Goal: Task Accomplishment & Management: Complete application form

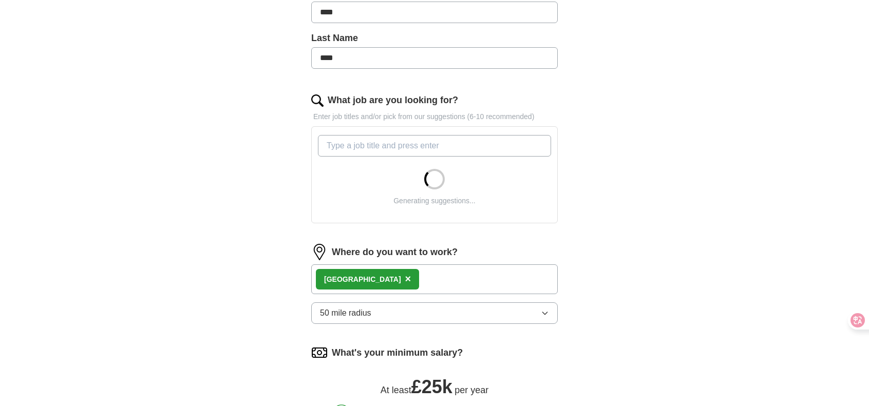
scroll to position [245, 0]
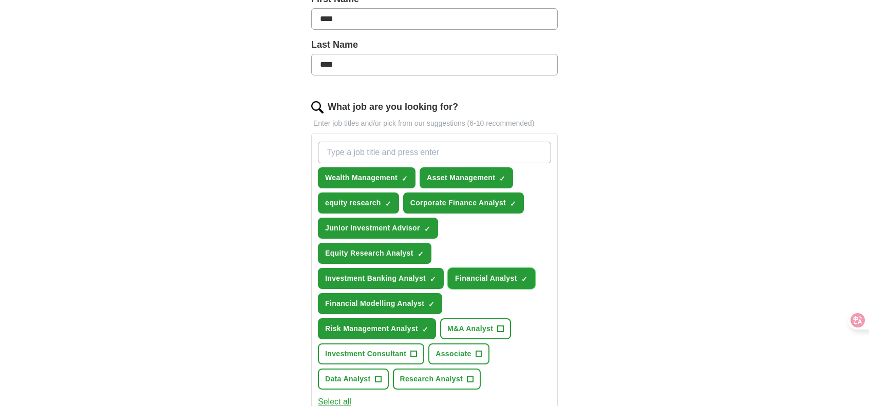
drag, startPoint x: 451, startPoint y: 276, endPoint x: 585, endPoint y: 277, distance: 133.5
click at [585, 277] on div "Let ApplyIQ do the hard work of searching and applying for jobs. Just tell us w…" at bounding box center [434, 279] width 329 height 871
click at [0, 0] on span "×" at bounding box center [0, 0] width 0 height 0
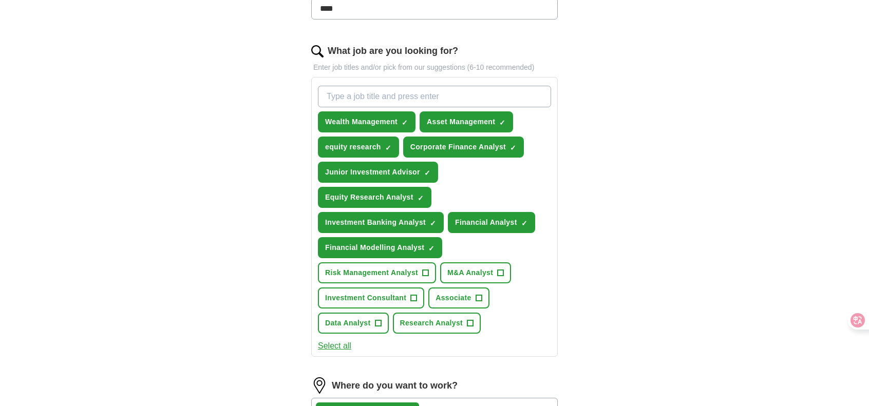
scroll to position [317, 0]
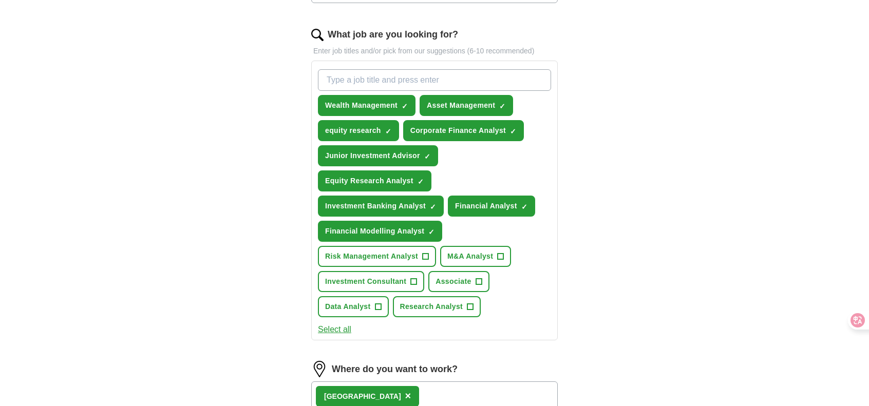
click at [405, 69] on input "What job are you looking for?" at bounding box center [434, 80] width 233 height 22
type input "finance graduate"
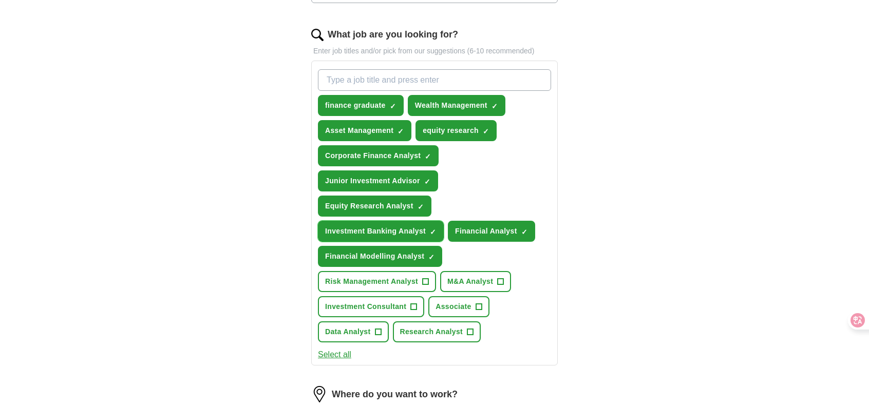
click at [0, 0] on span "×" at bounding box center [0, 0] width 0 height 0
click at [412, 73] on input "What job are you looking for?" at bounding box center [434, 80] width 233 height 22
click at [471, 333] on span "+" at bounding box center [470, 332] width 6 height 8
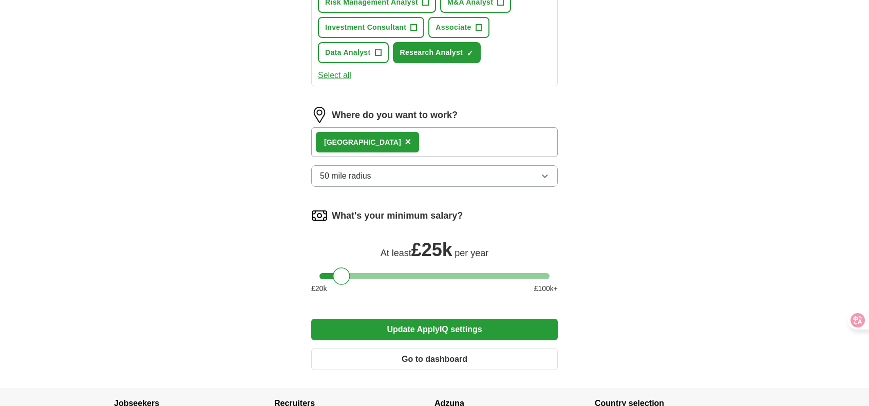
scroll to position [690, 0]
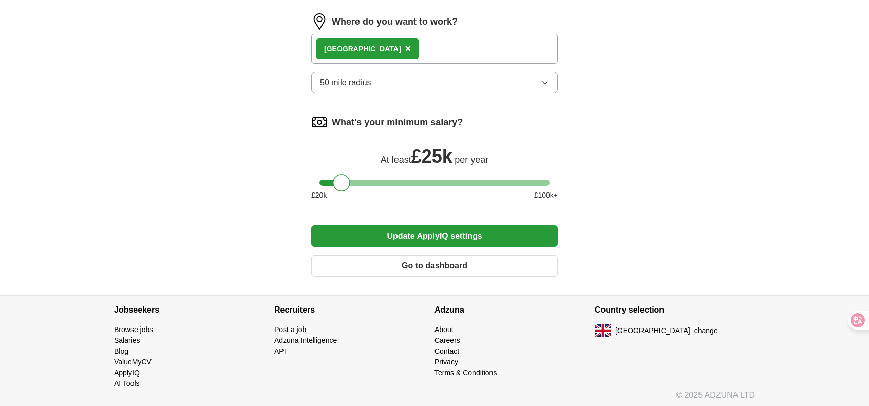
click at [408, 238] on button "Update ApplyIQ settings" at bounding box center [434, 236] width 246 height 22
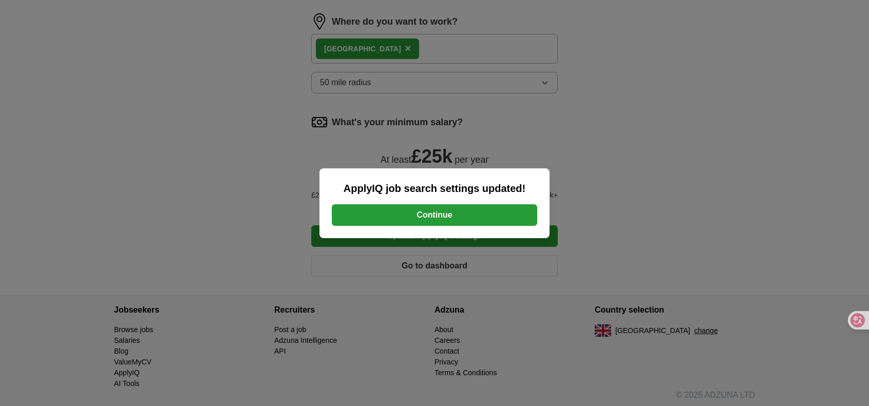
click at [413, 220] on button "Continue" at bounding box center [434, 215] width 205 height 22
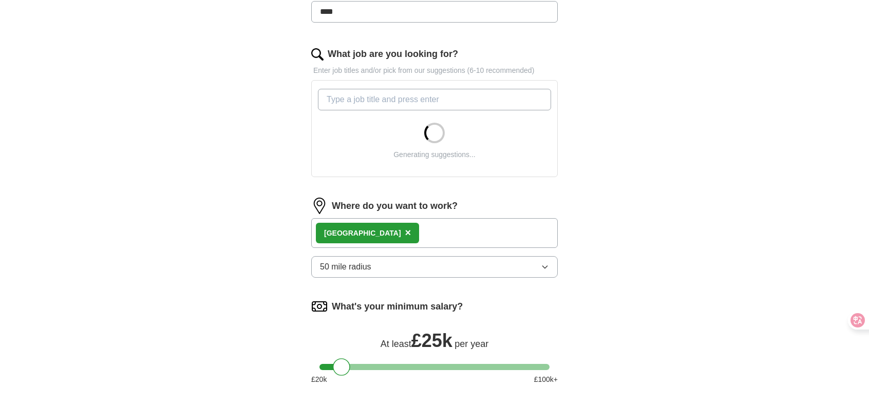
scroll to position [295, 0]
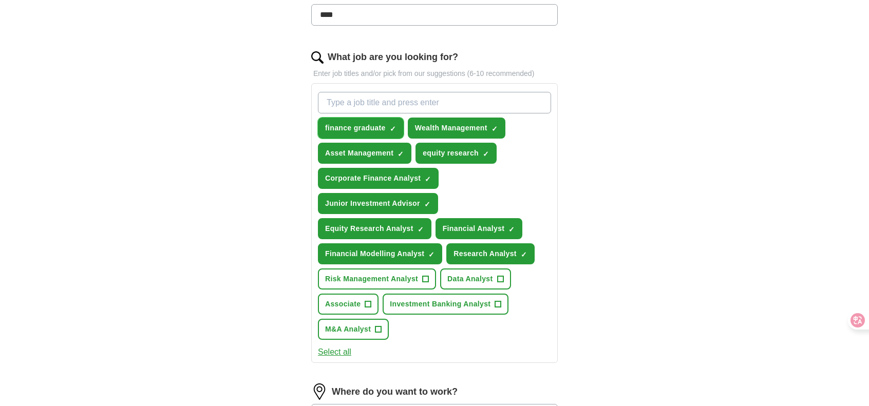
click at [0, 0] on span "×" at bounding box center [0, 0] width 0 height 0
click at [381, 111] on div "finance graduate + Wealth Management ✓ × Asset Management ✓ × equity research ✓…" at bounding box center [434, 216] width 237 height 256
click at [378, 104] on input "What job are you looking for?" at bounding box center [434, 103] width 233 height 22
type input "Finance Graduate"
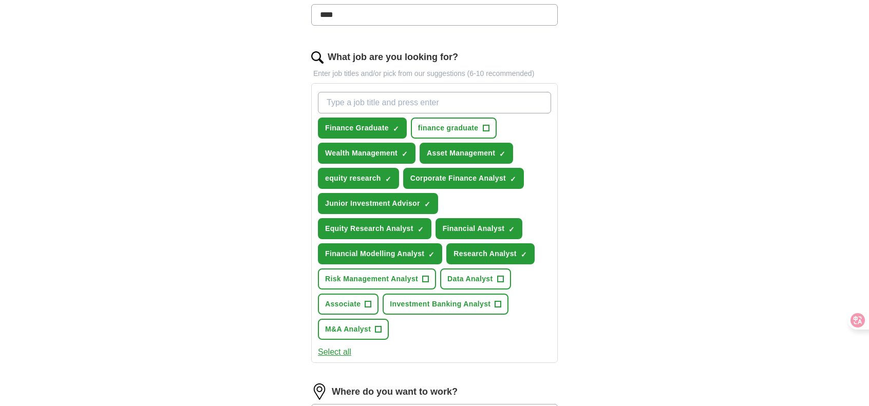
drag, startPoint x: 462, startPoint y: 124, endPoint x: 623, endPoint y: 116, distance: 162.0
click at [623, 116] on div "ApplyIQ Let ApplyIQ do the hard work of searching and applying for jobs. Just t…" at bounding box center [434, 201] width 657 height 929
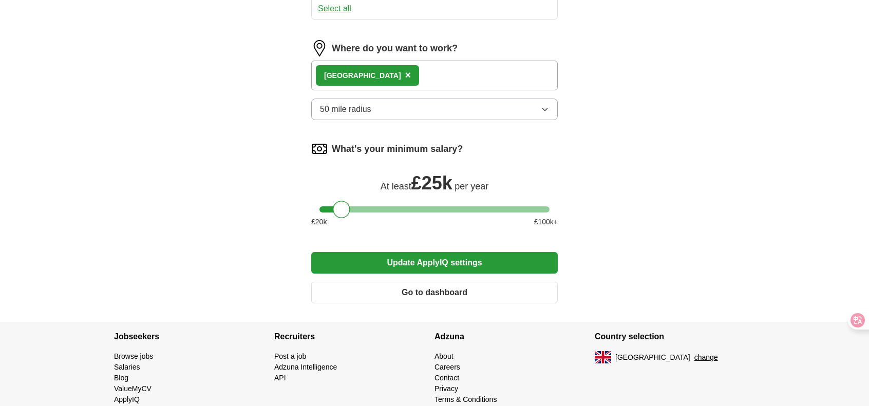
scroll to position [652, 0]
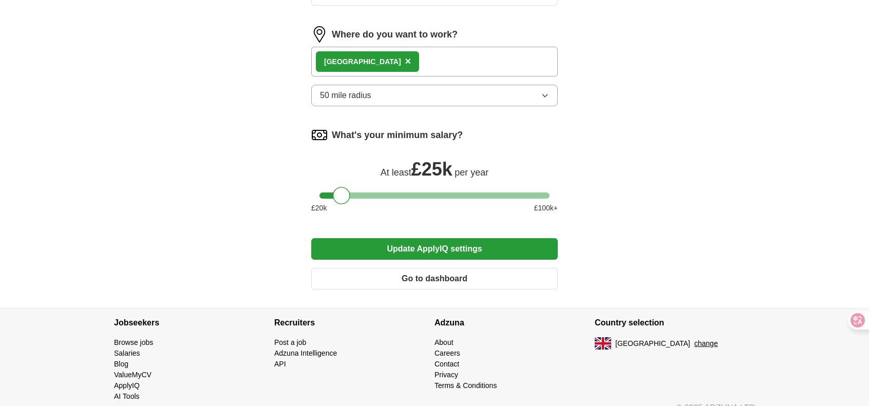
click at [452, 251] on button "Update ApplyIQ settings" at bounding box center [434, 249] width 246 height 22
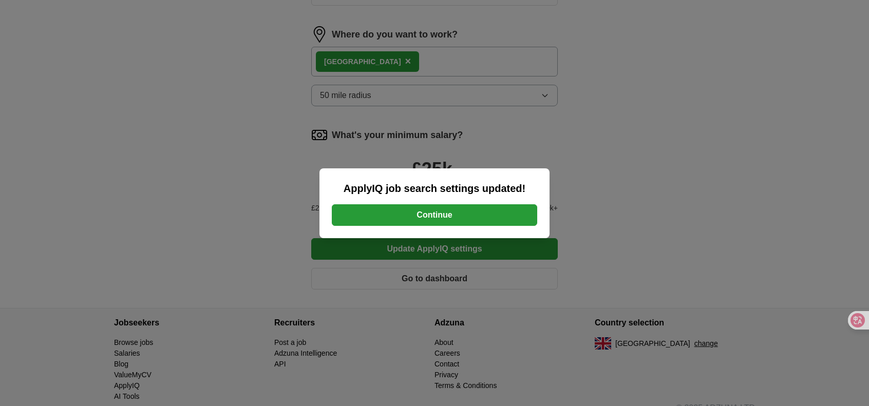
click at [458, 217] on button "Continue" at bounding box center [434, 215] width 205 height 22
